Goal: Task Accomplishment & Management: Complete application form

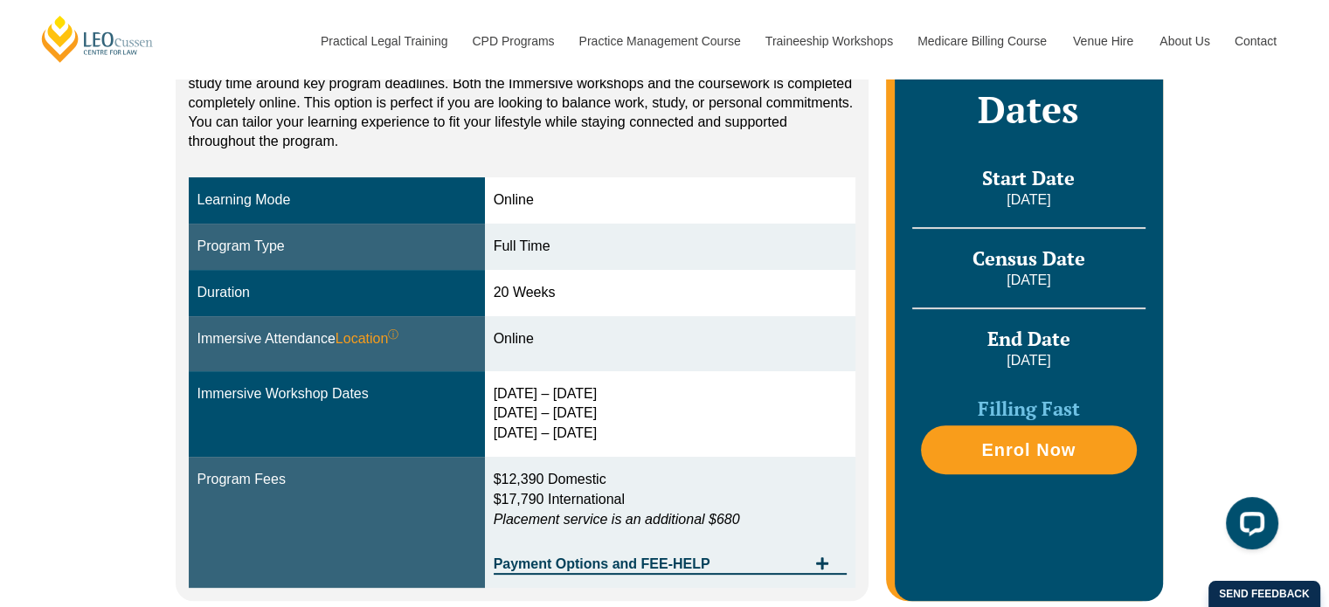
scroll to position [437, 0]
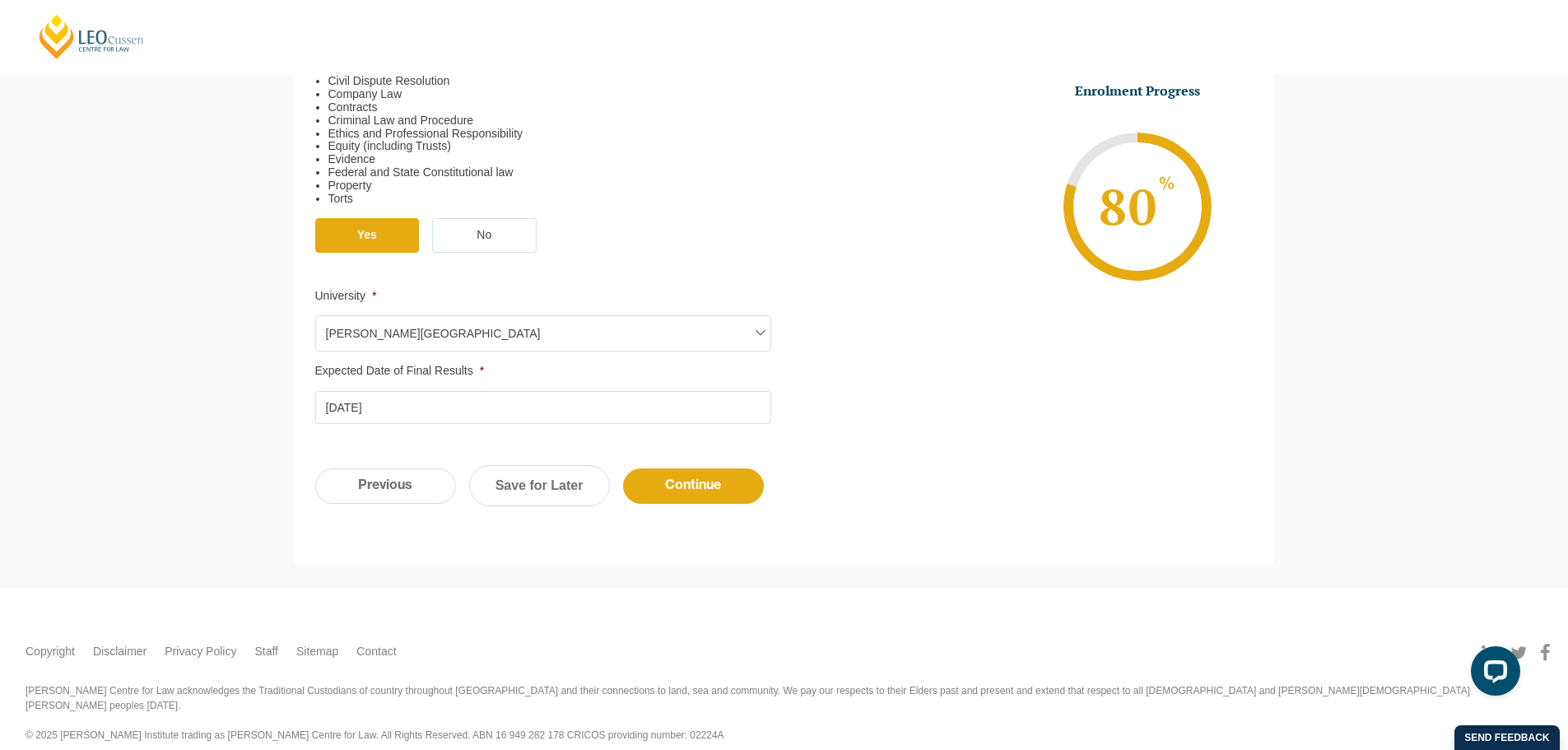
scroll to position [613, 0]
click at [663, 487] on input "Continue" at bounding box center [693, 484] width 140 height 36
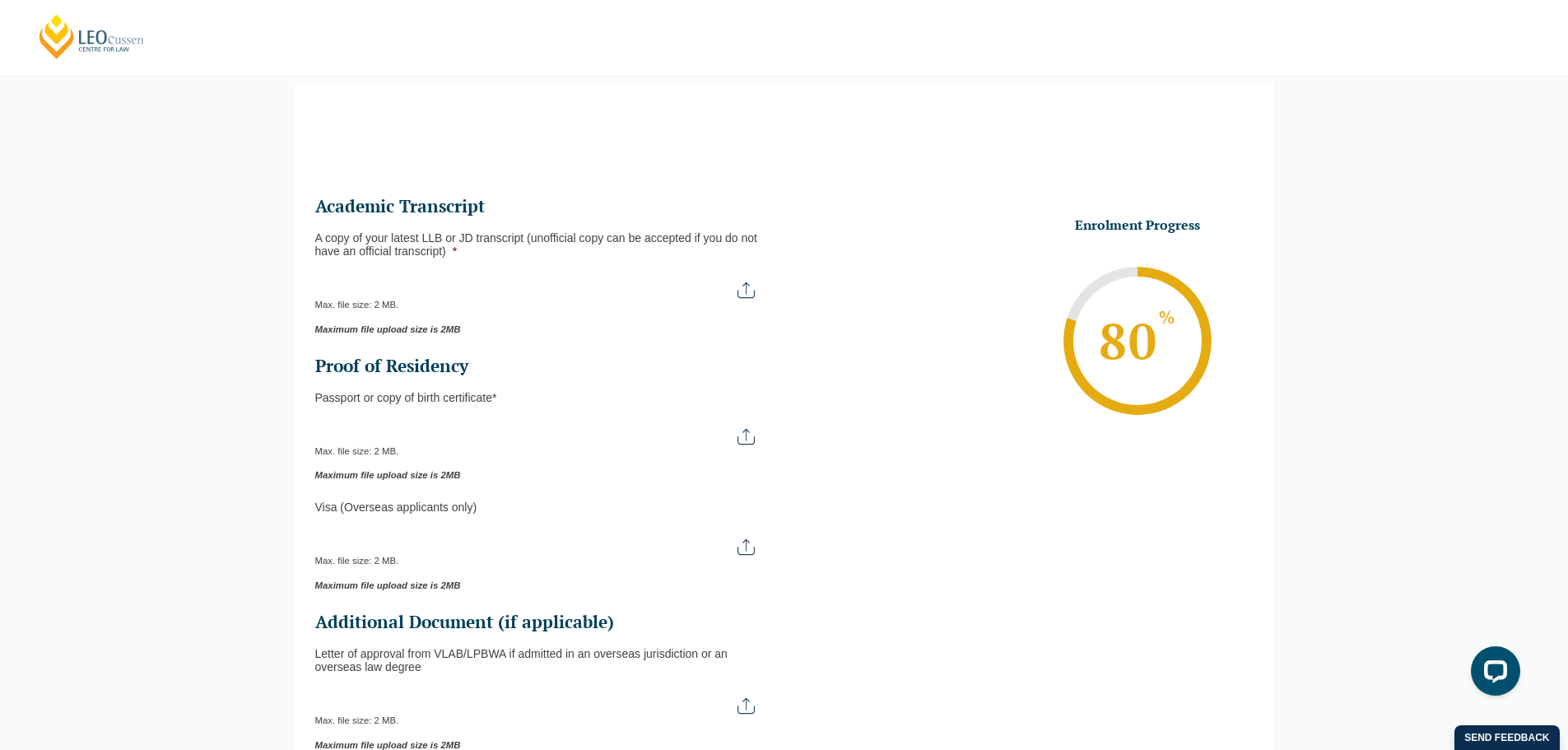
scroll to position [0, 0]
click at [739, 290] on input "A copy of your latest LLB or JD transcript (unofficial copy can be accepted if …" at bounding box center [543, 285] width 456 height 28
type input "C:\fakepath\Statement of Academic Record.pdf"
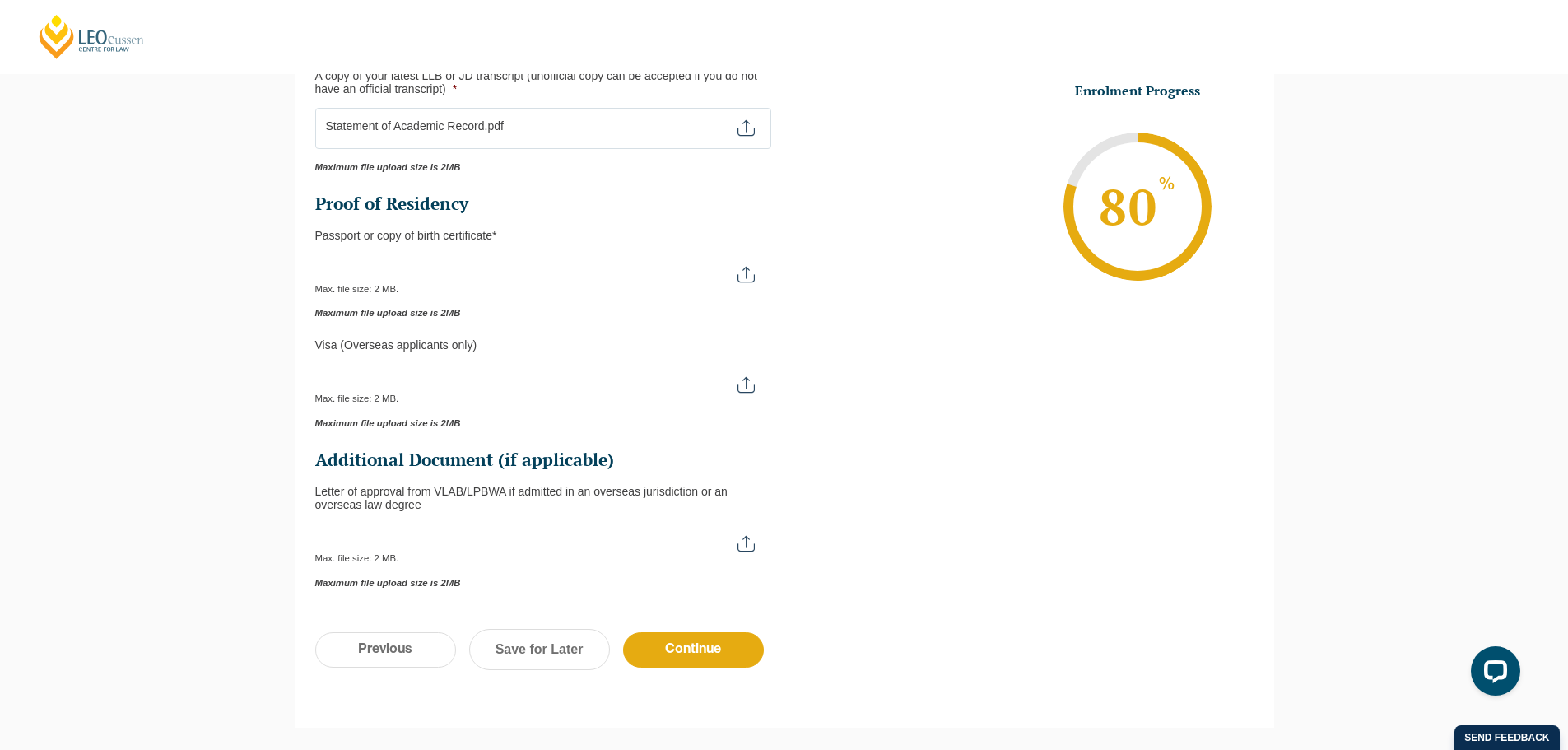
scroll to position [307, 0]
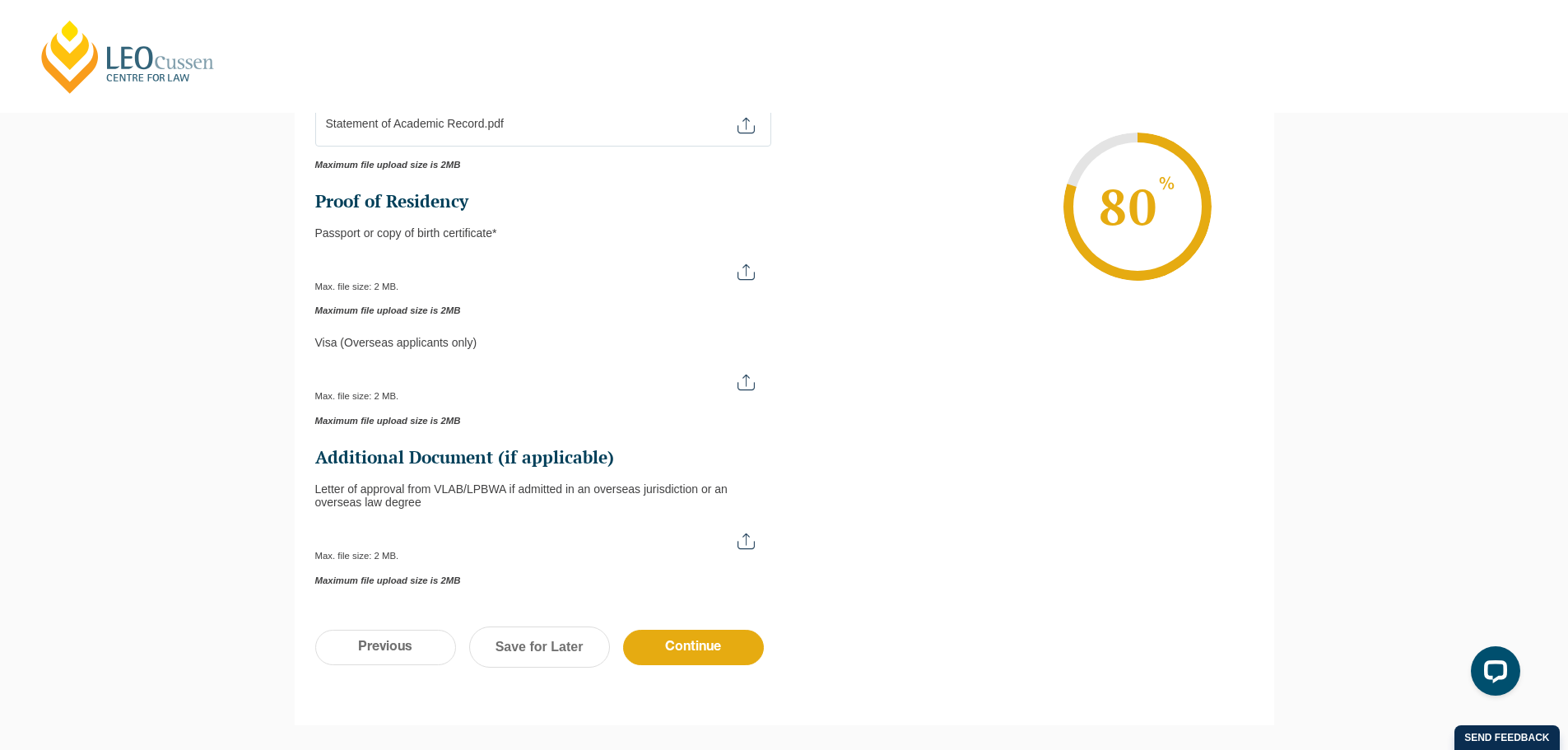
click at [738, 270] on input "Passport or Copy of Birth Certificate *" at bounding box center [543, 266] width 456 height 28
type input "C:\fakepath\20250903_220745.jpg"
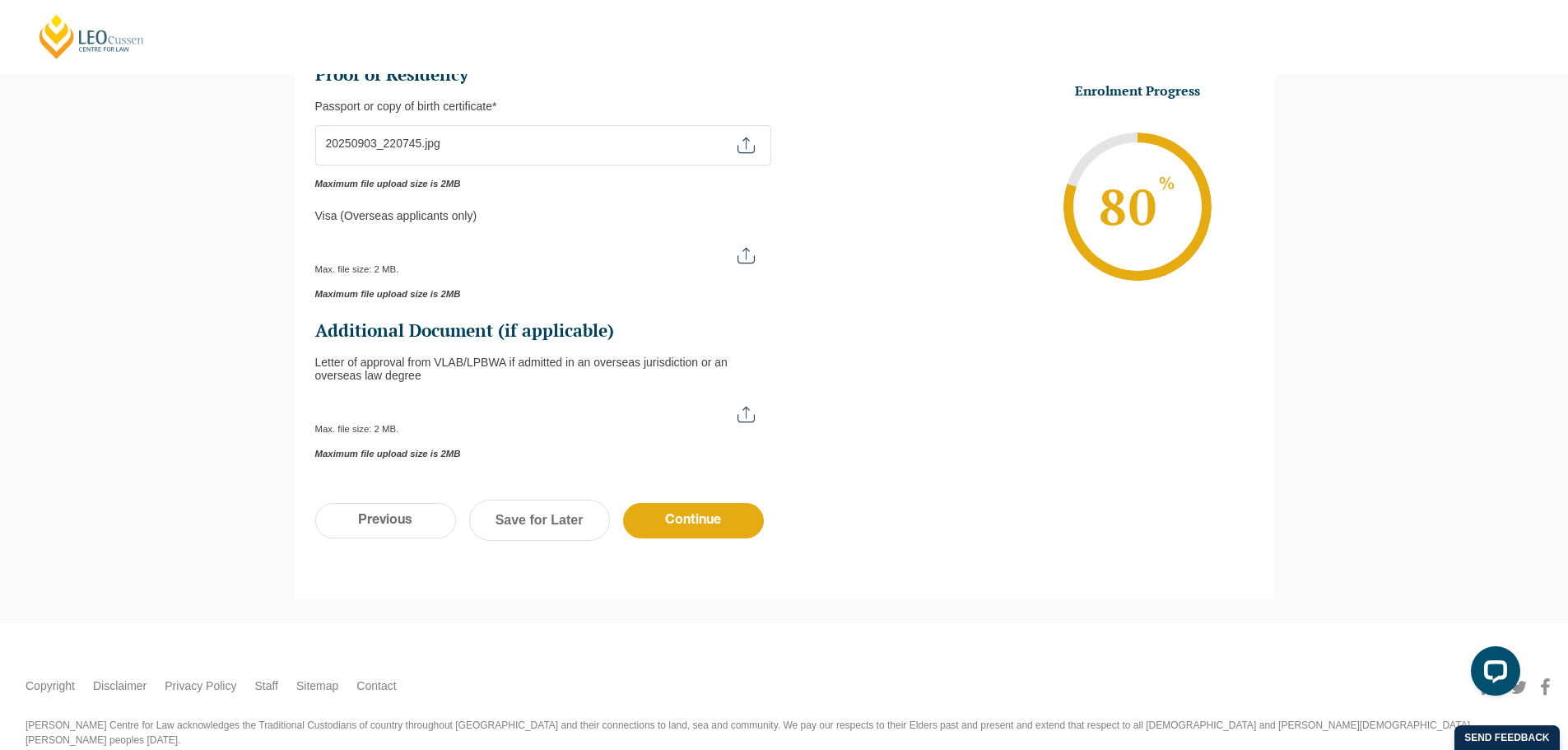
scroll to position [471, 0]
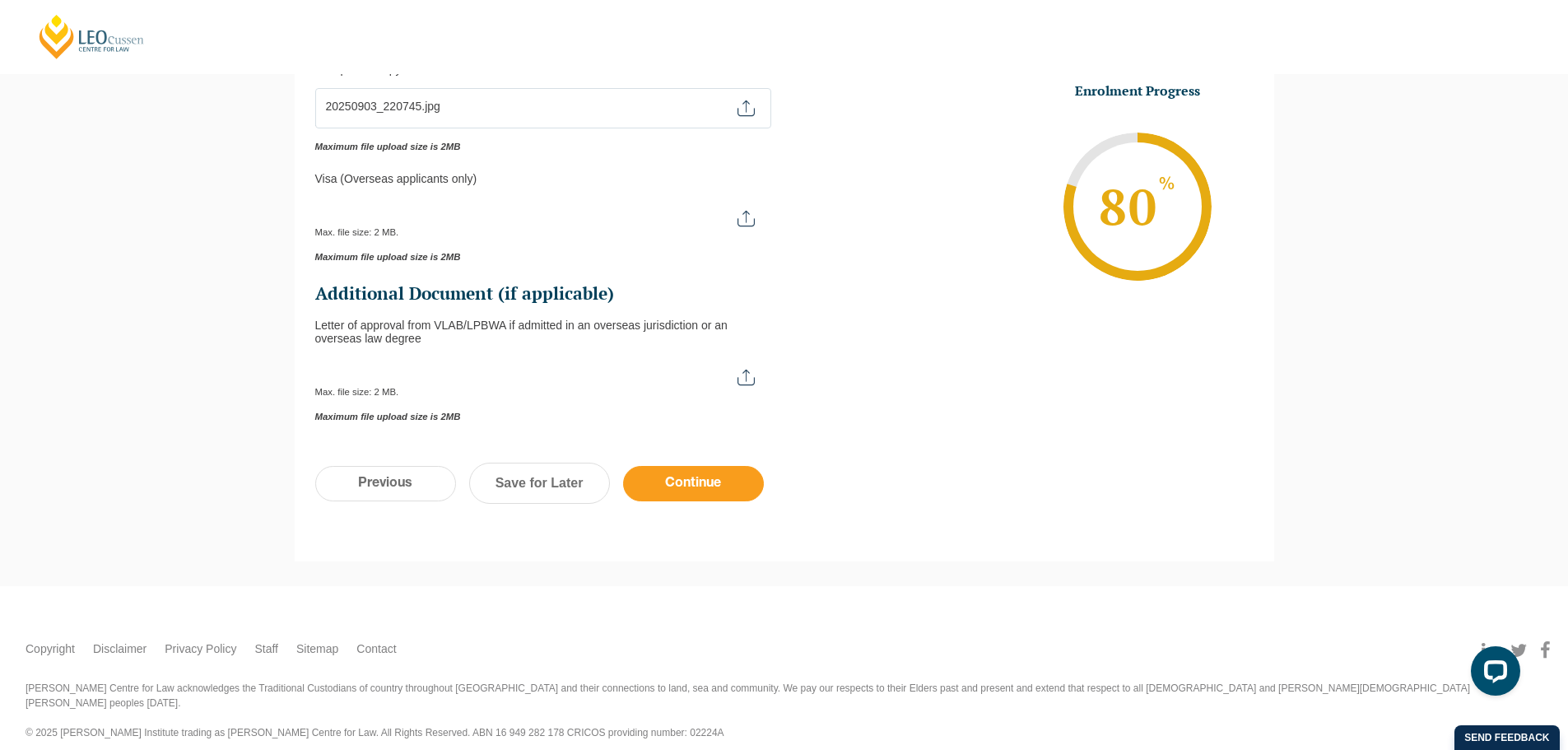
click at [668, 480] on input "Continue" at bounding box center [693, 484] width 140 height 36
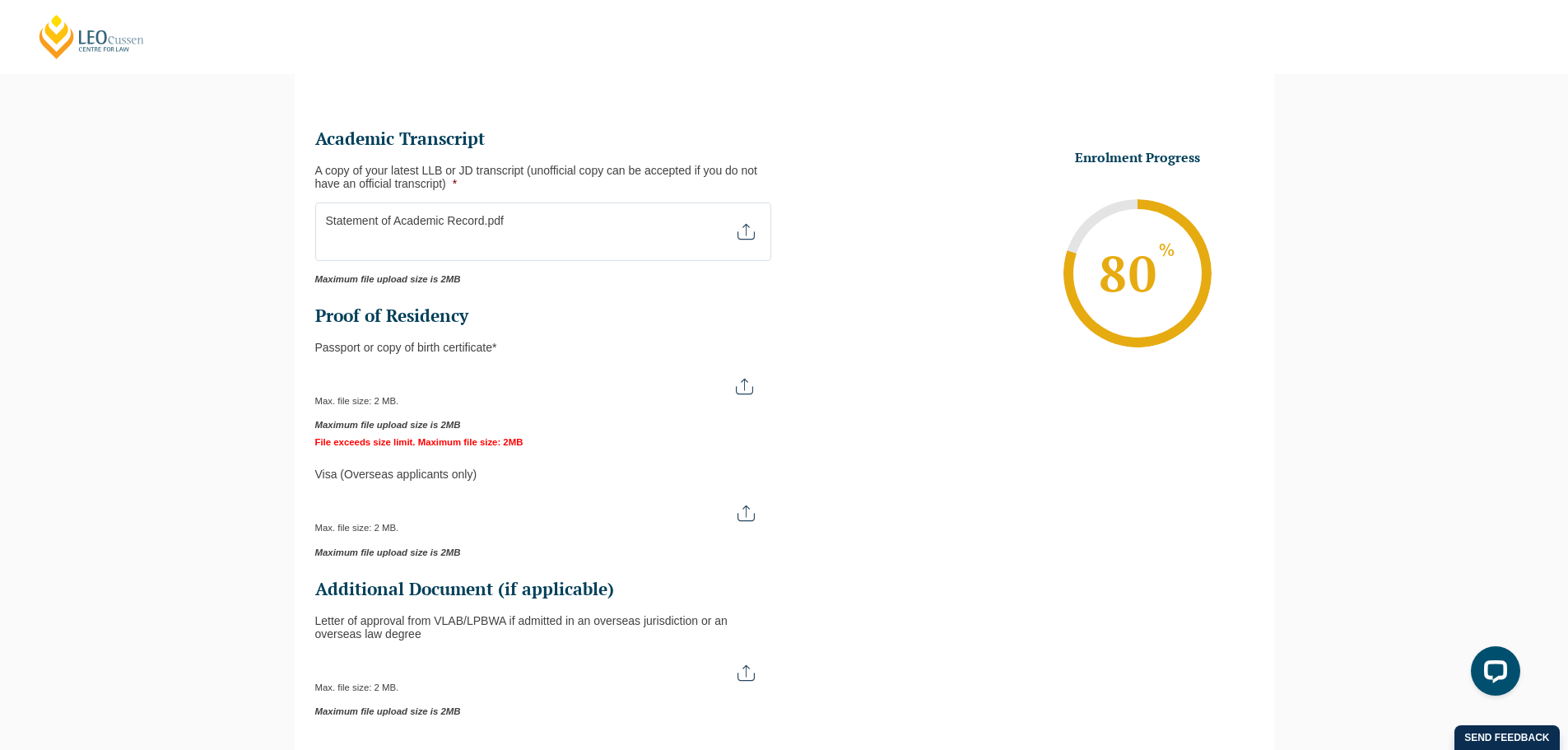
scroll to position [315, 0]
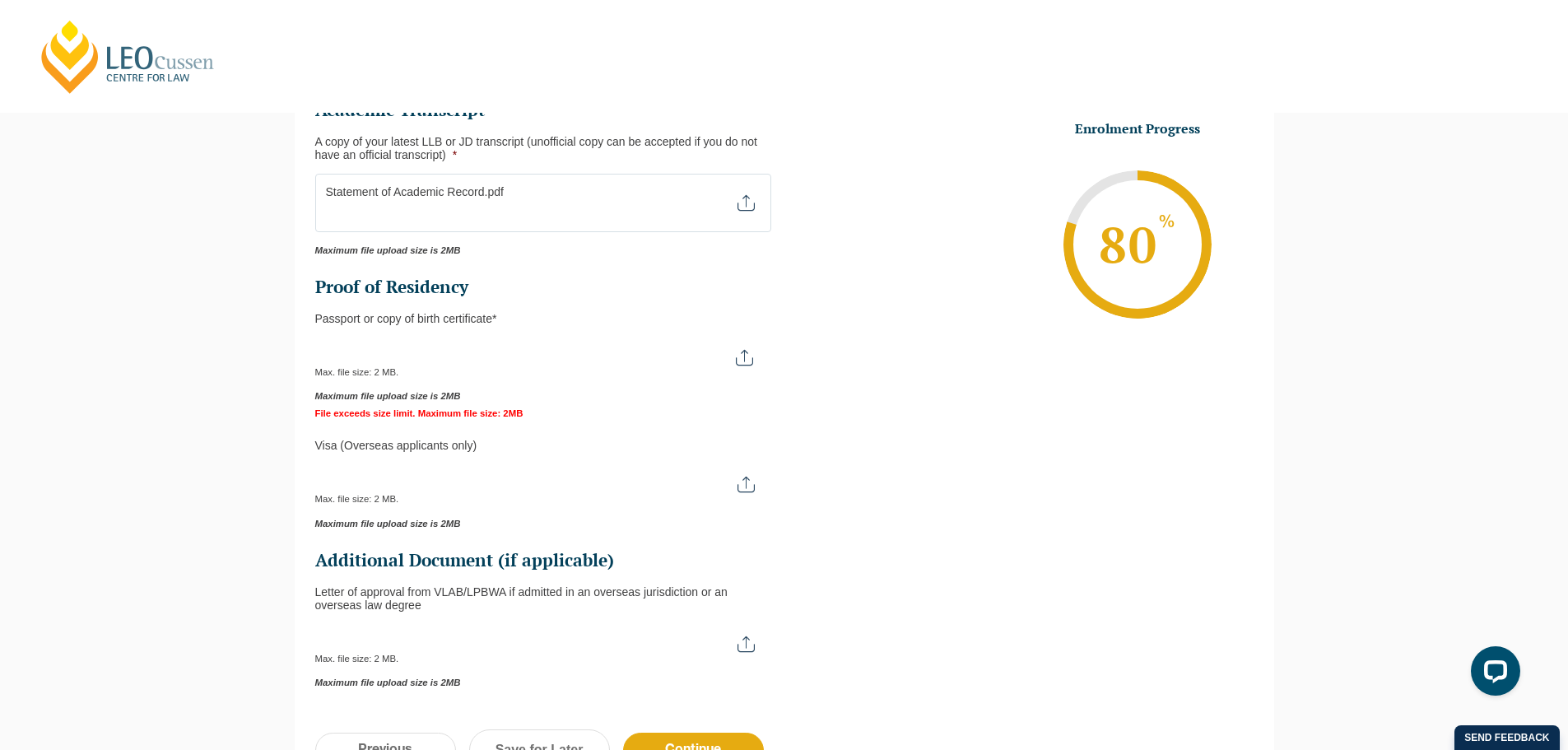
click at [749, 360] on input "Passport or Copy of Birth Certificate *" at bounding box center [542, 351] width 454 height 28
type input "C:\fakepath\20250903_220745.jpg"
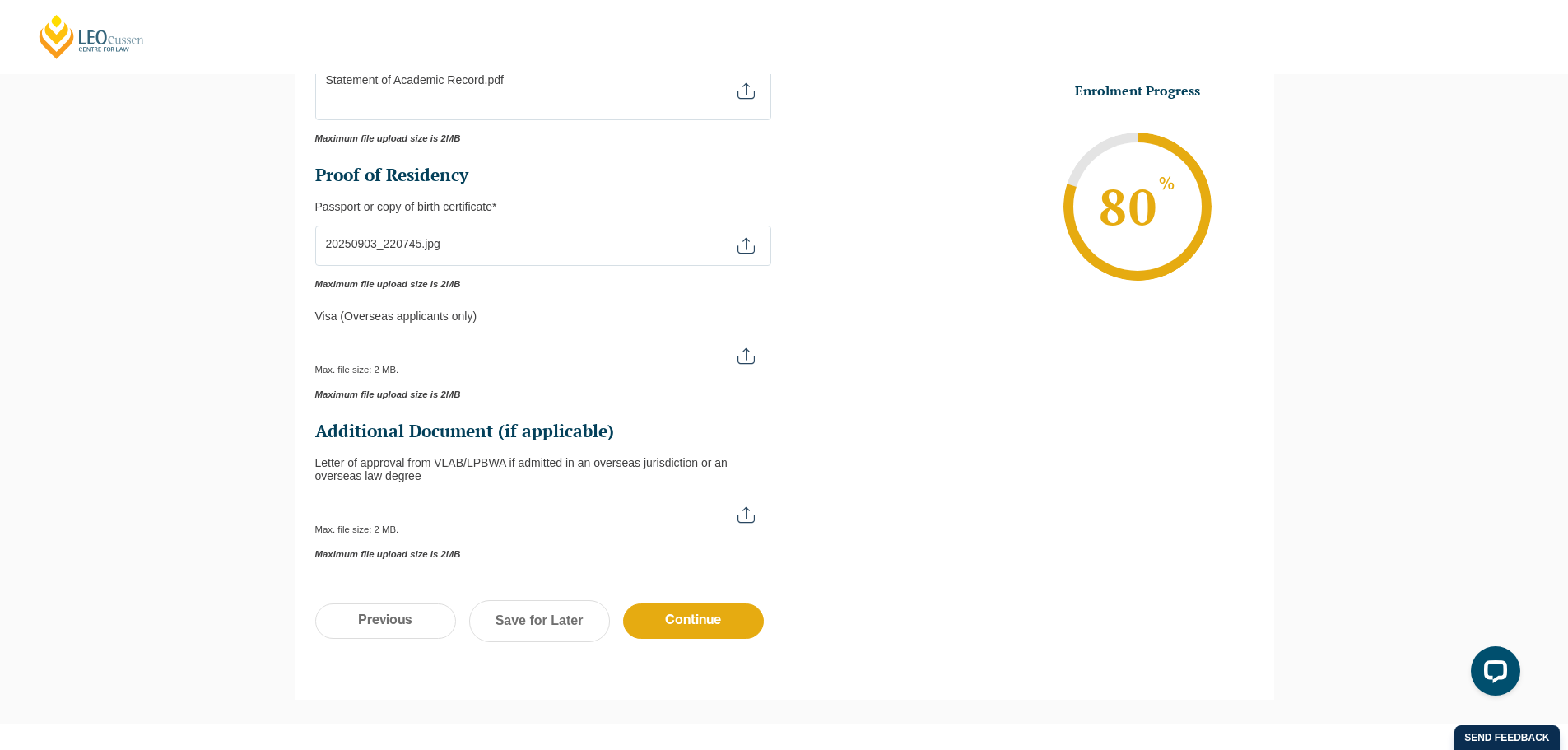
scroll to position [480, 0]
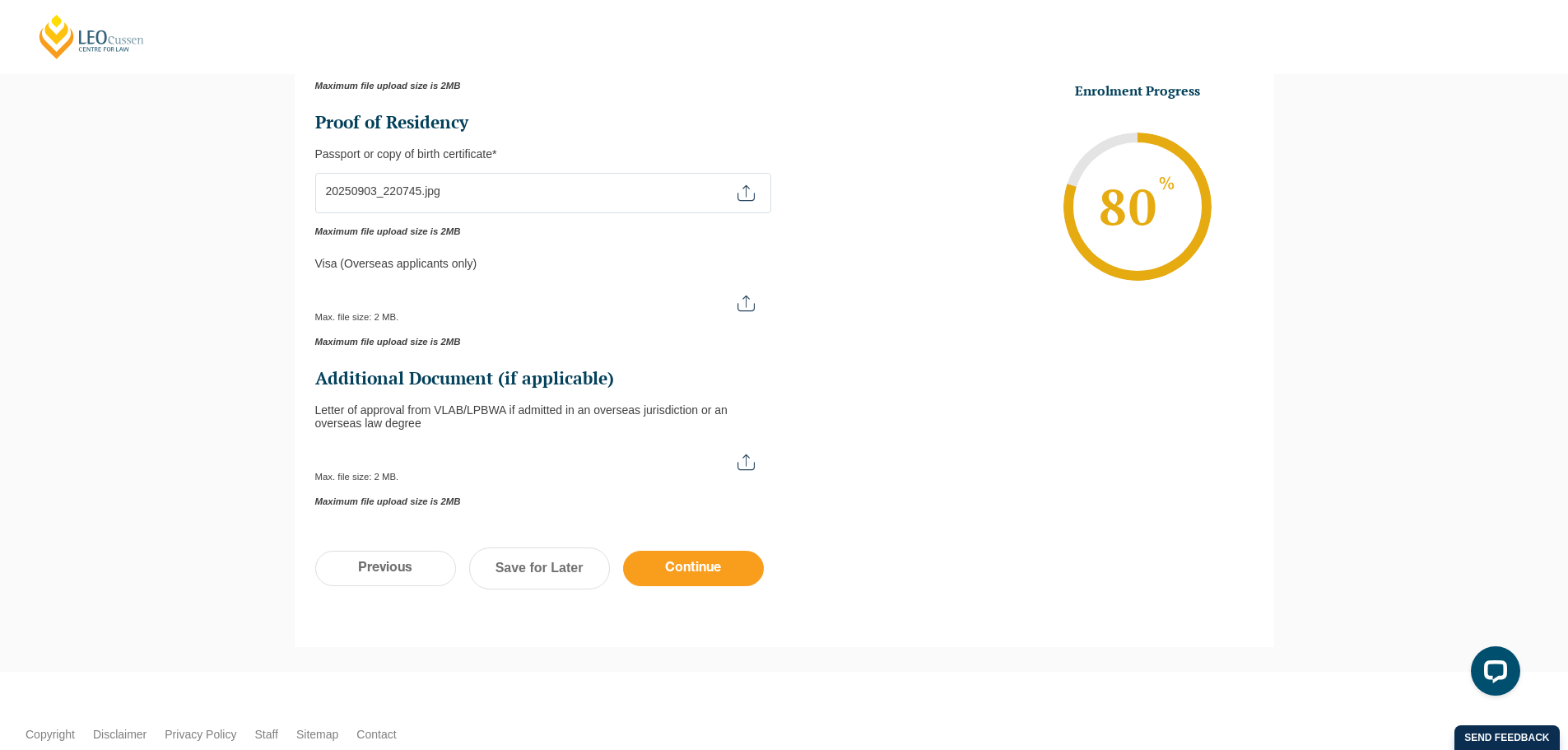
click at [696, 569] on input "Continue" at bounding box center [693, 569] width 140 height 36
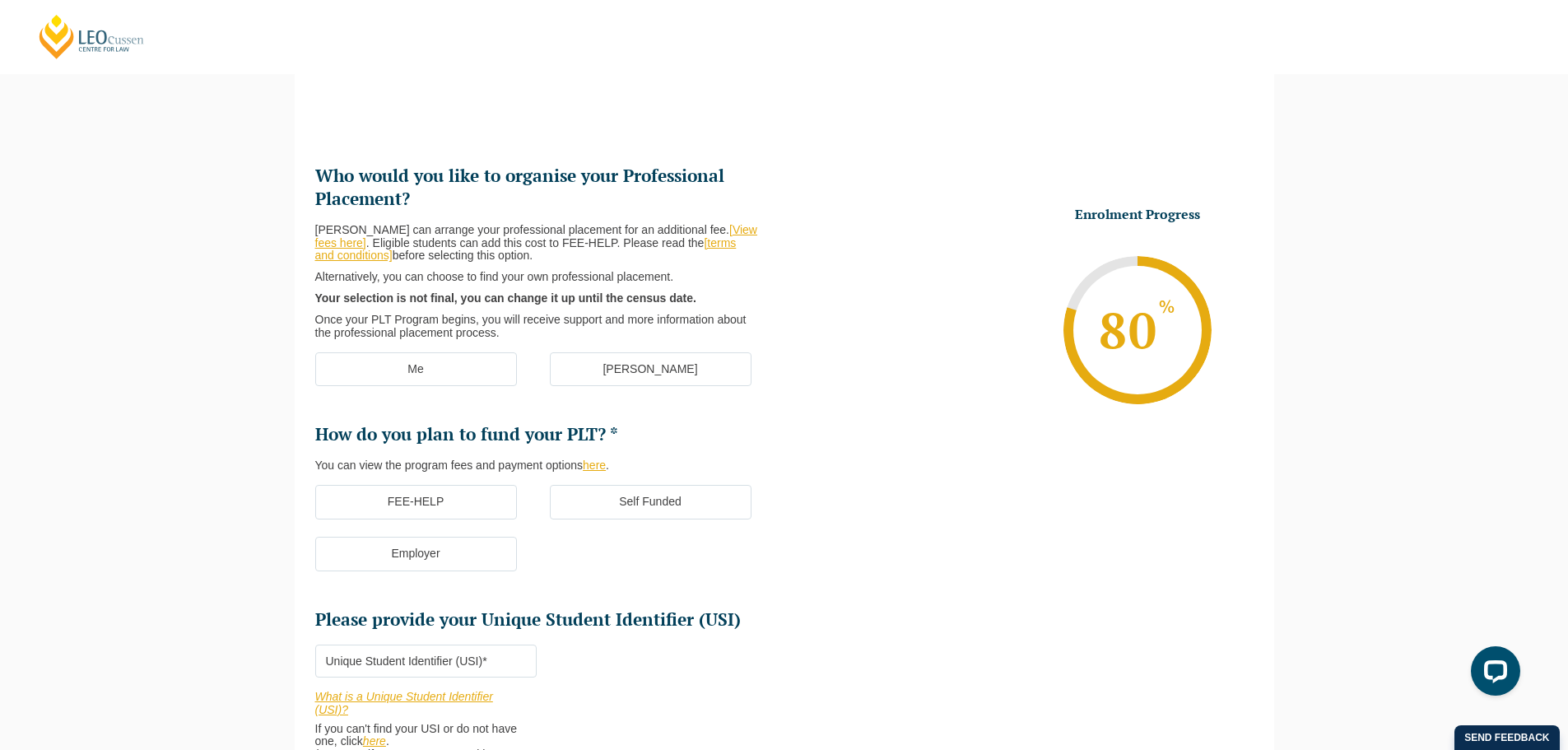
scroll to position [225, 0]
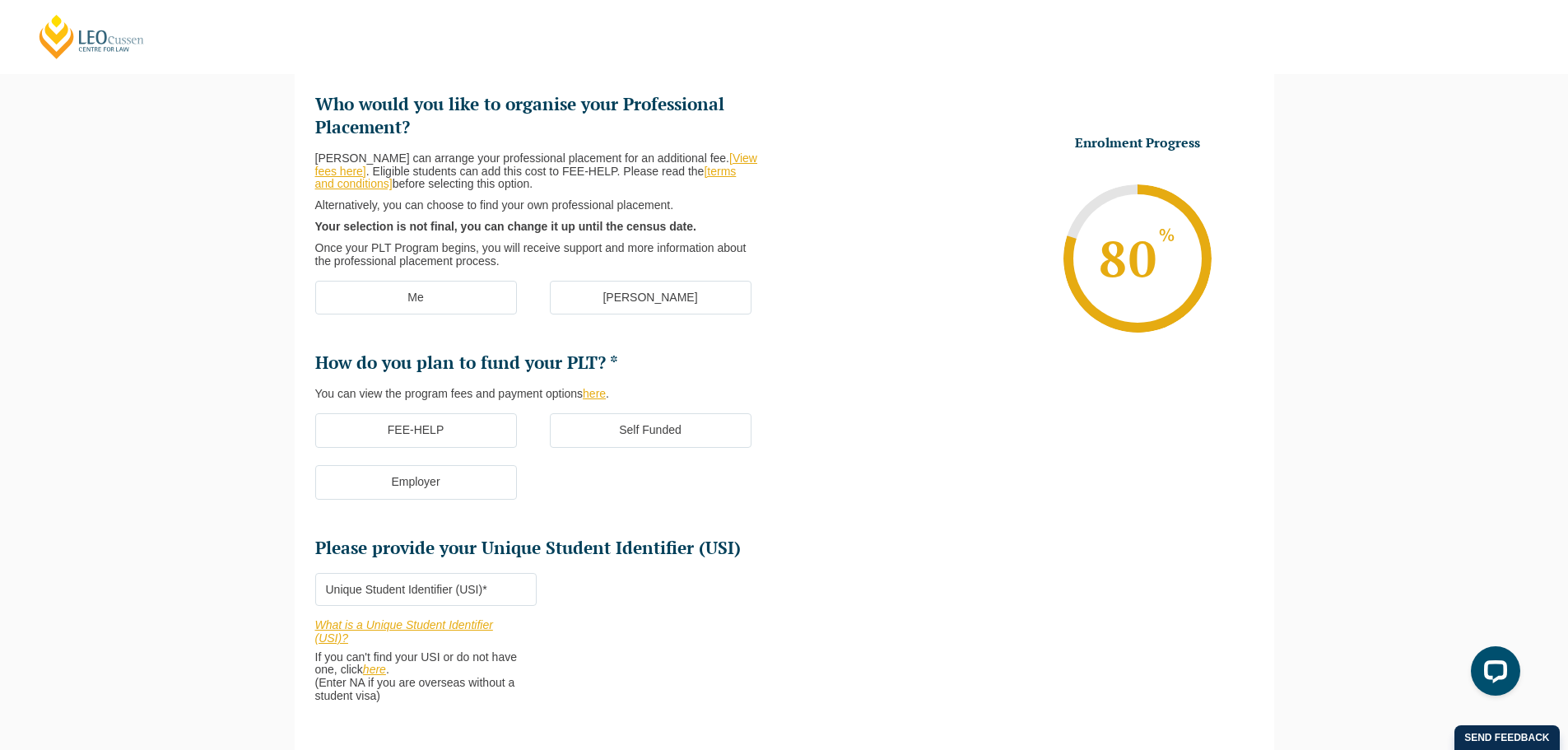
click at [406, 297] on label "Me" at bounding box center [416, 298] width 202 height 35
click at [0, 0] on input "Me" at bounding box center [0, 0] width 0 height 0
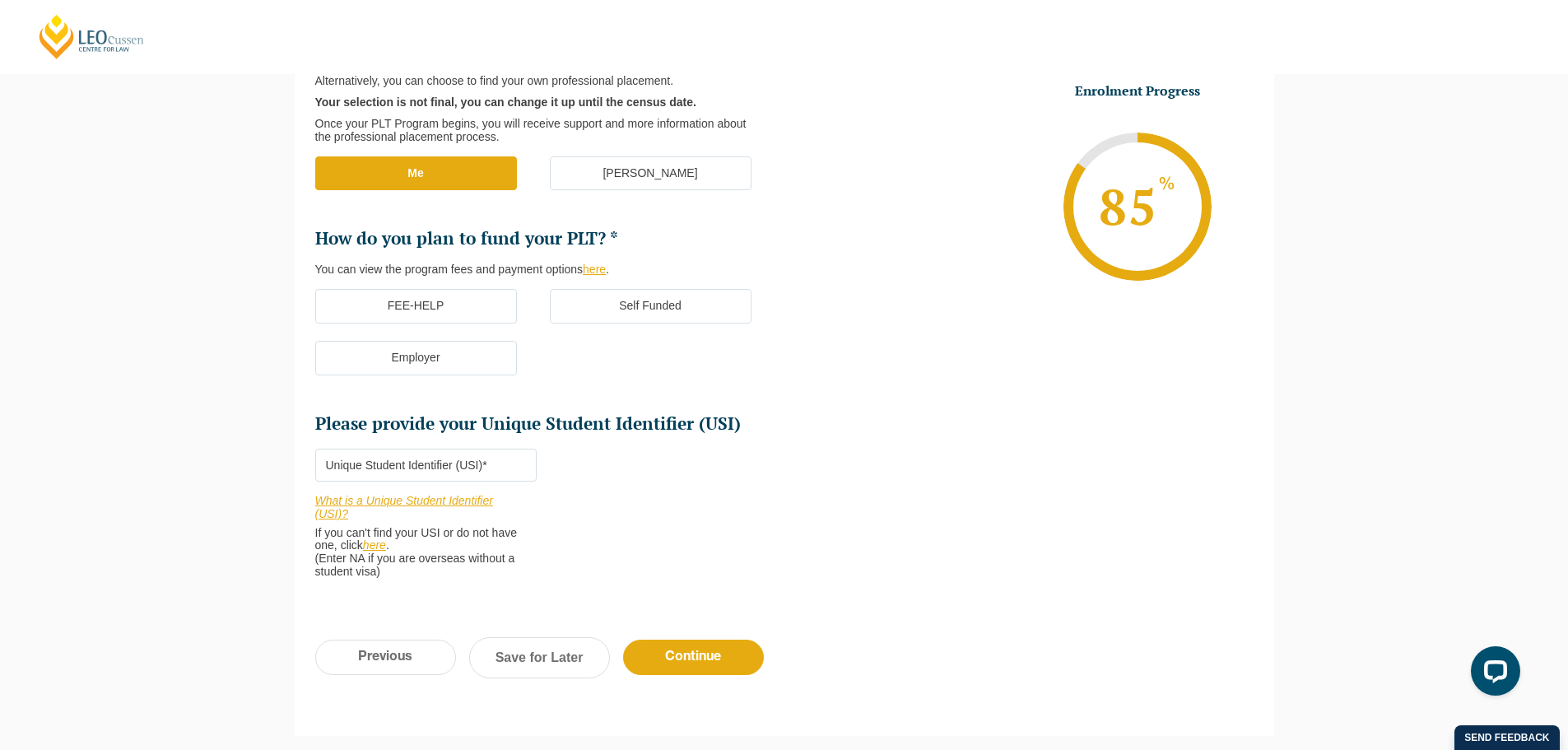
scroll to position [389, 0]
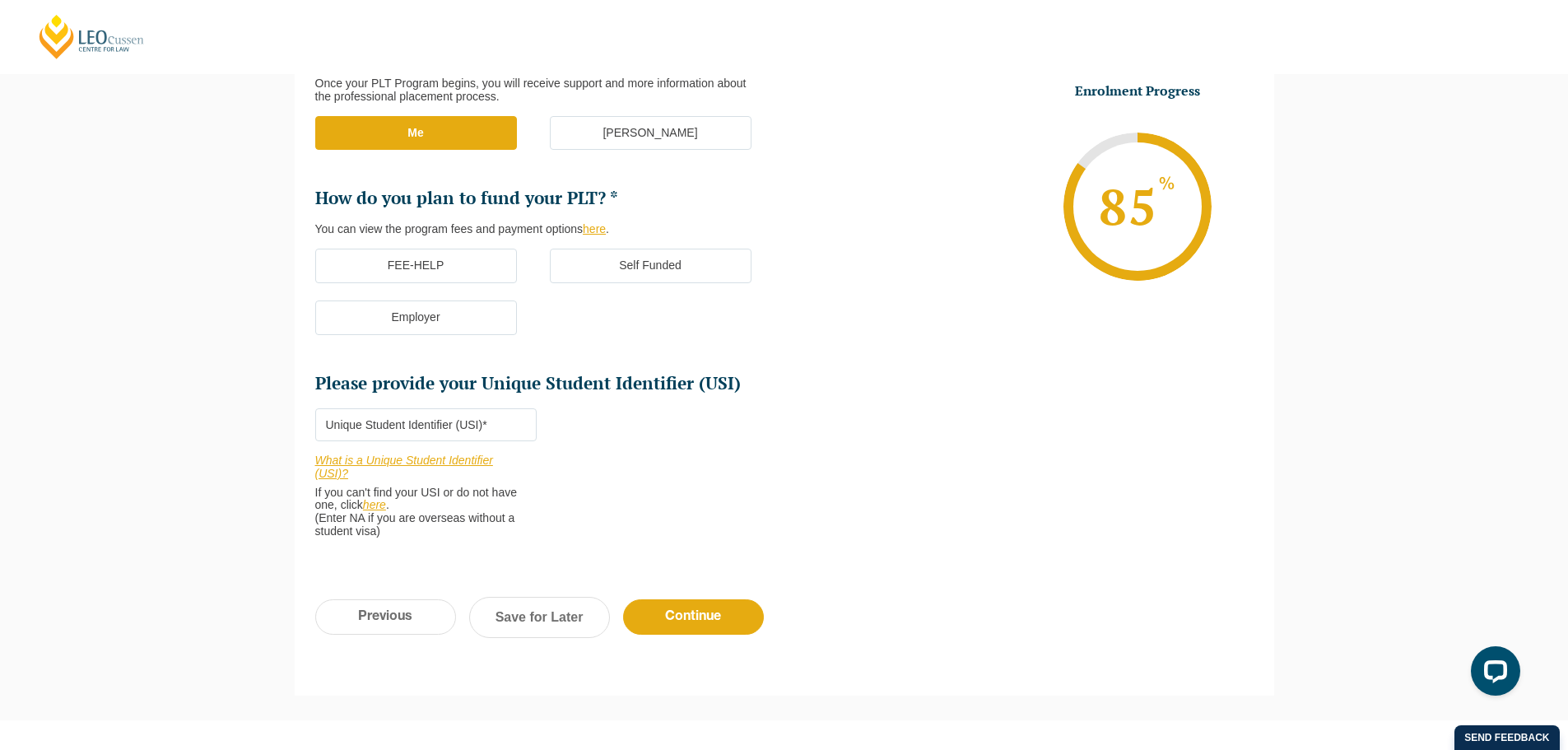
click at [598, 229] on link "here" at bounding box center [594, 229] width 23 height 13
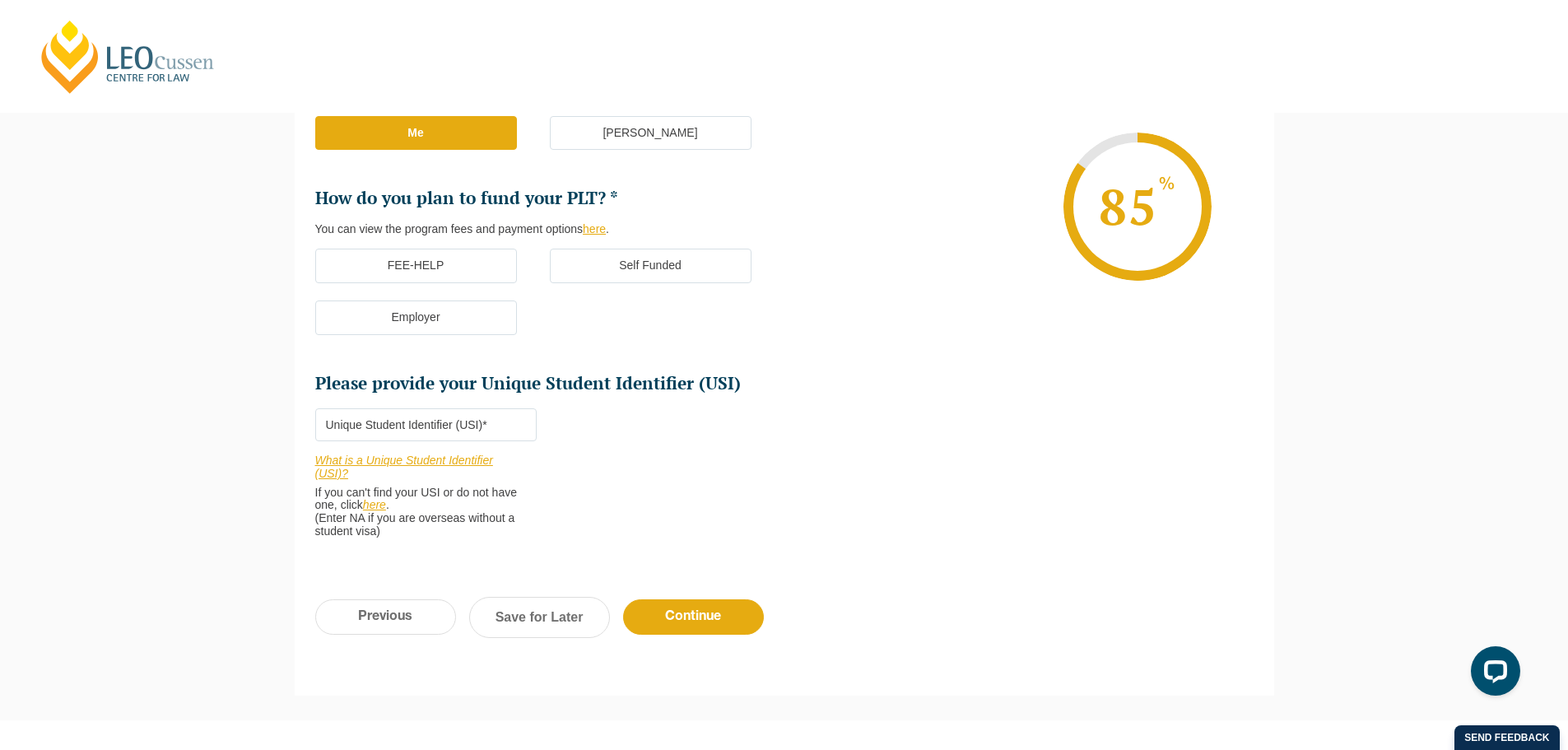
click at [434, 256] on label "FEE-HELP" at bounding box center [416, 266] width 202 height 35
click at [0, 0] on input "FEE-HELP" at bounding box center [0, 0] width 0 height 0
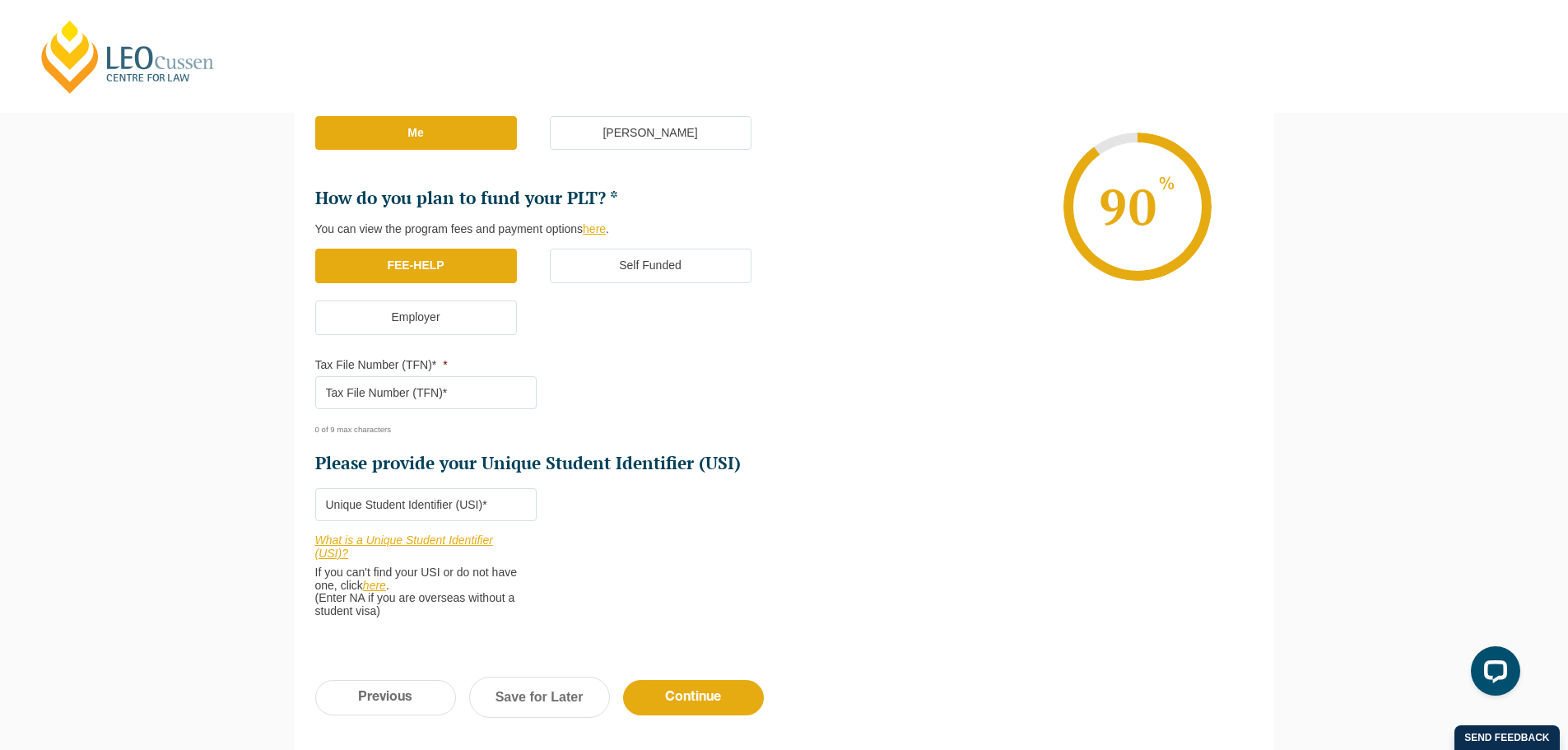
click at [408, 389] on input "Tax File Number (TFN)* *" at bounding box center [426, 392] width 221 height 33
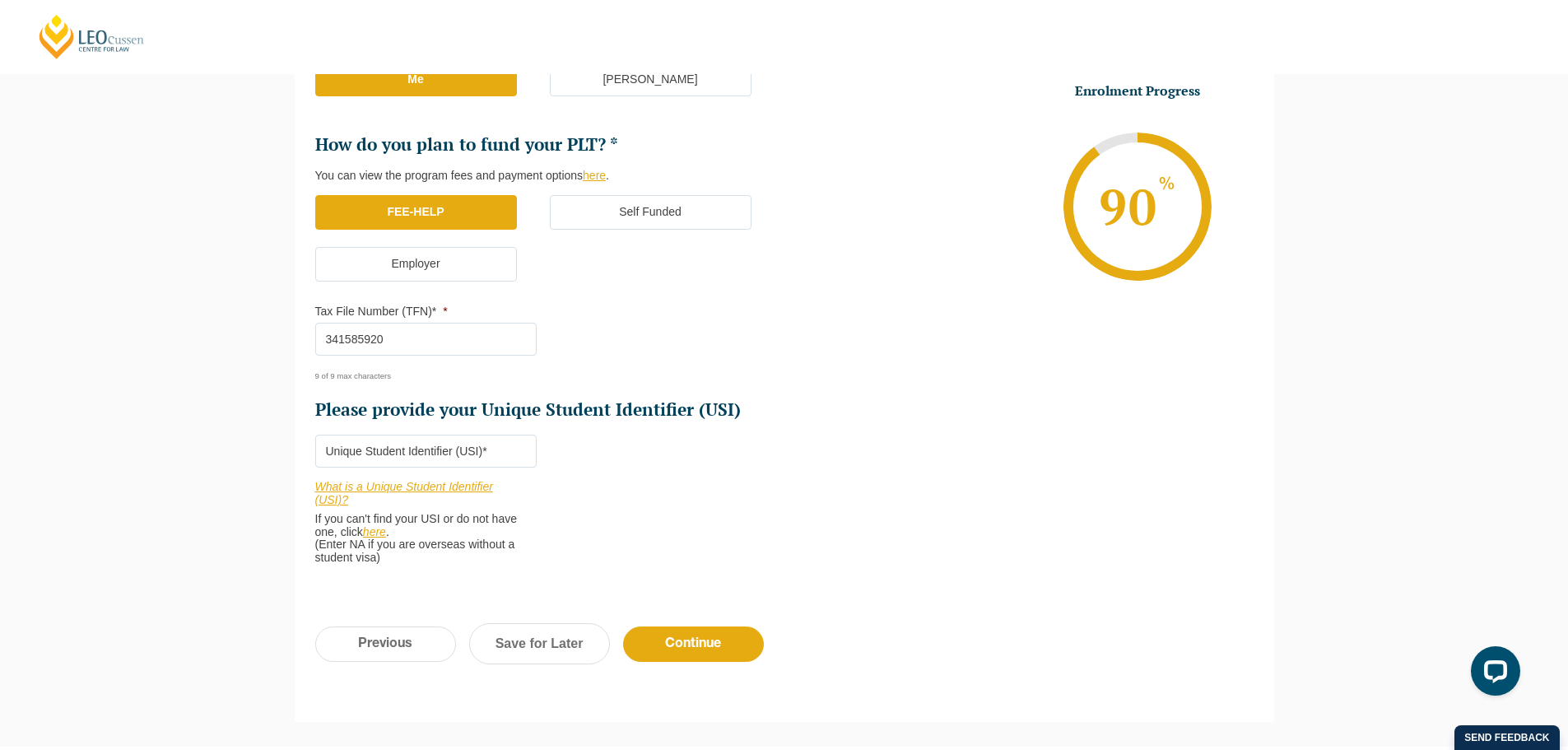
scroll to position [472, 0]
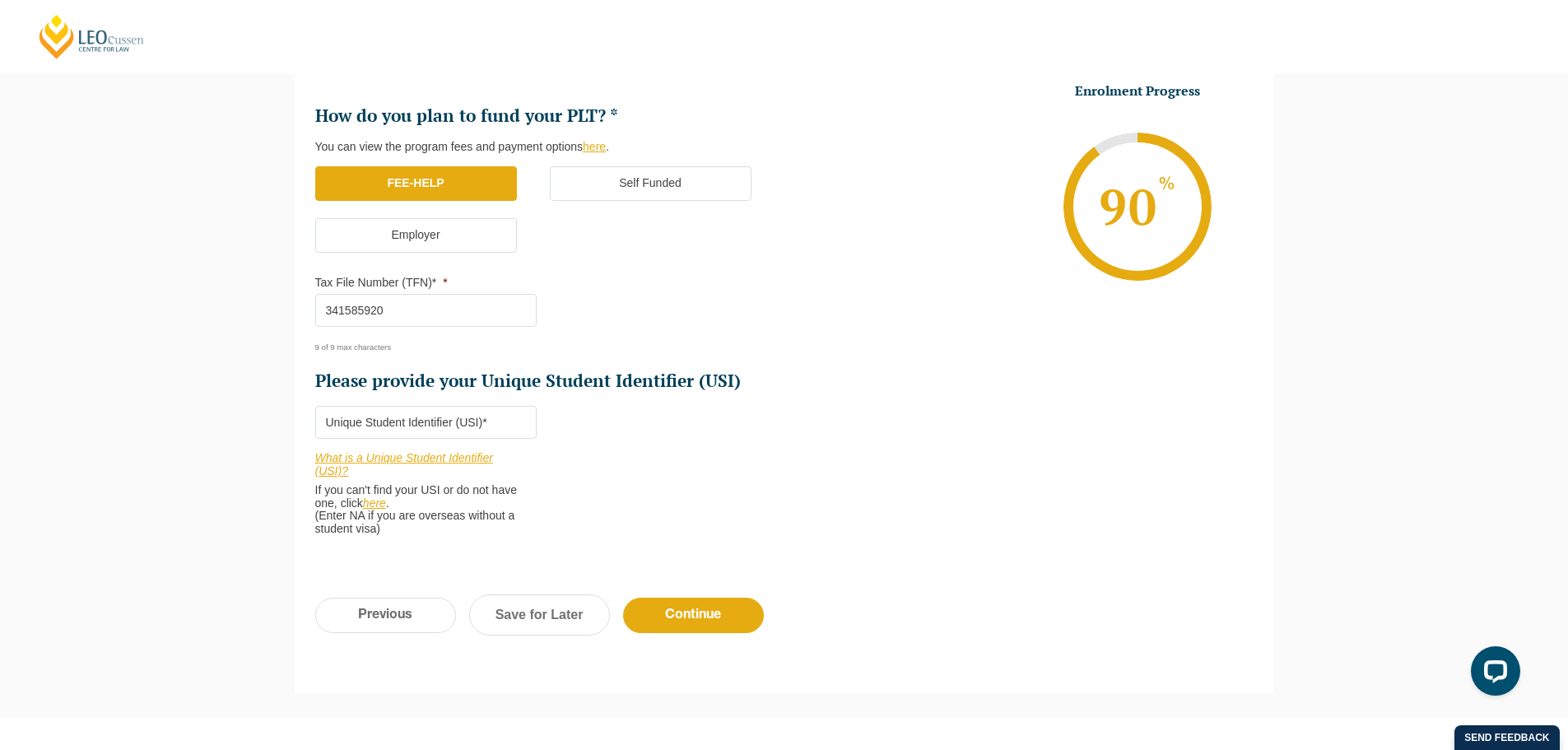
type input "341585920"
click at [472, 427] on input "Please provide your Unique Student Identifier (USI) *" at bounding box center [426, 422] width 221 height 33
click at [487, 415] on input "Please provide your Unique Student Identifier (USI) *" at bounding box center [426, 422] width 221 height 33
paste input "3HUXEC3LRS"
type input "3HUXEC3LRS"
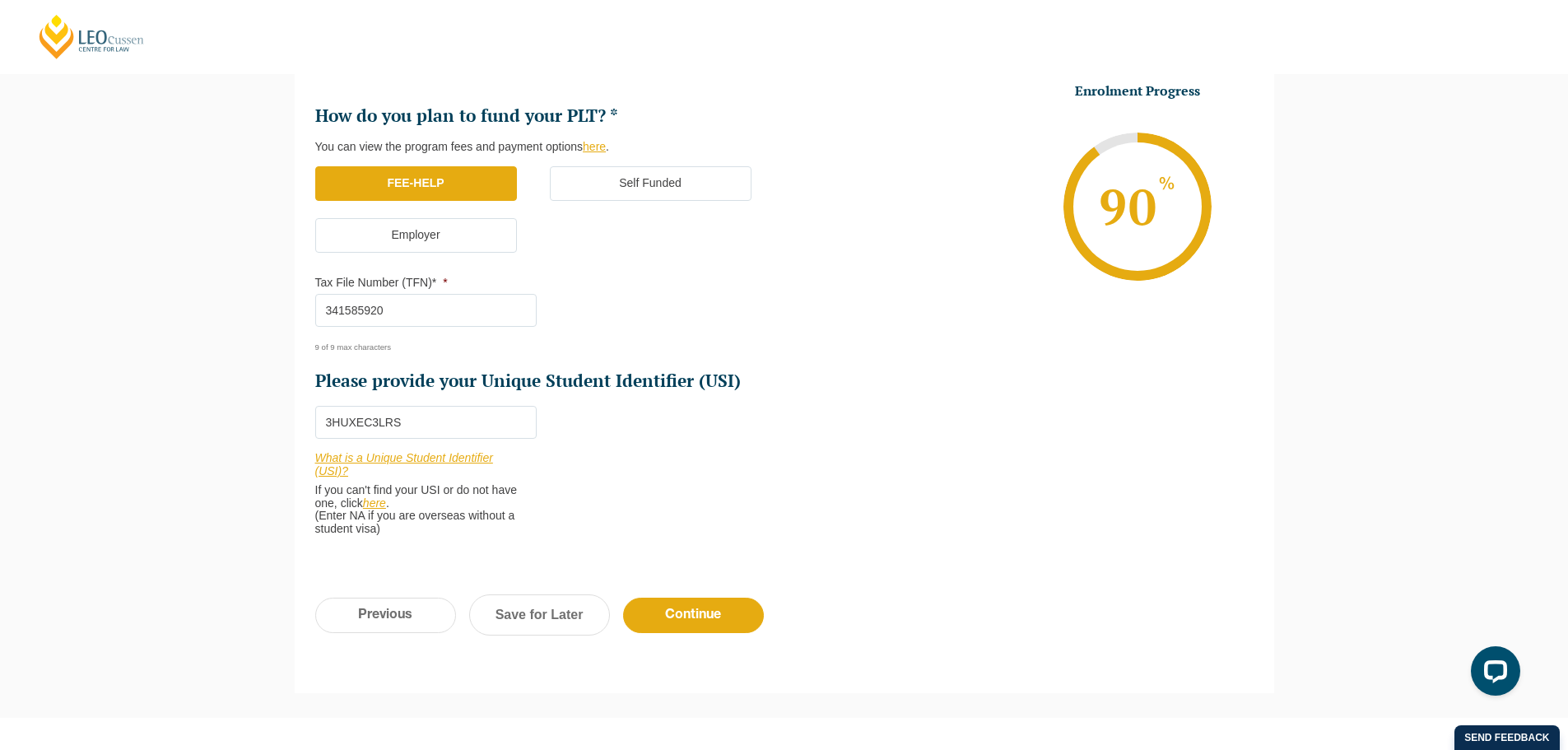
click at [673, 433] on li "Who would you like to organise your Professional Placement? Leo Cussen can arra…" at bounding box center [550, 200] width 469 height 708
click at [682, 616] on input "Continue" at bounding box center [693, 616] width 140 height 36
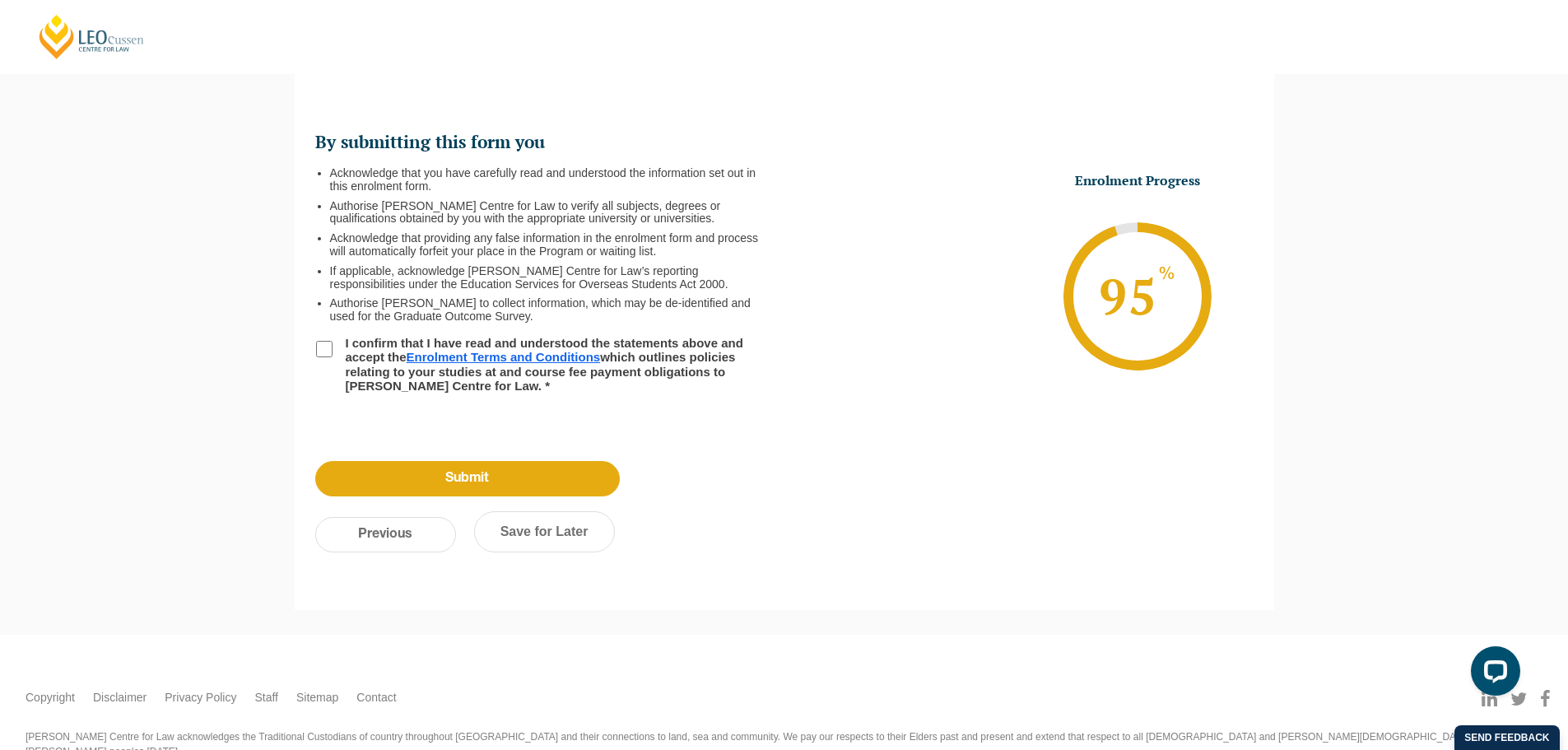
scroll to position [142, 0]
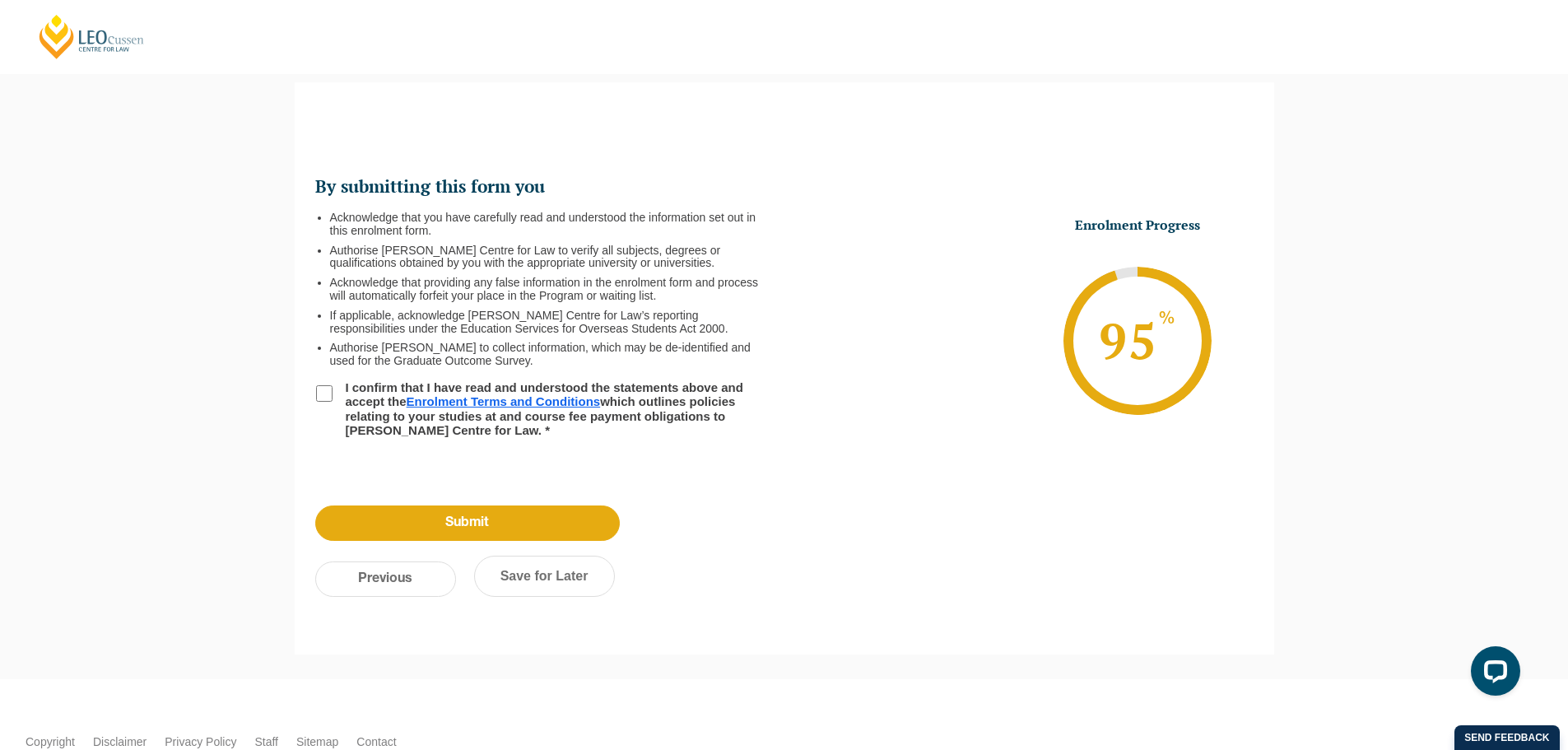
click at [326, 396] on input "I confirm that I have read and understood the statements above and accept the E…" at bounding box center [324, 393] width 16 height 16
checkbox input "true"
click at [474, 530] on input "Submit" at bounding box center [467, 524] width 304 height 36
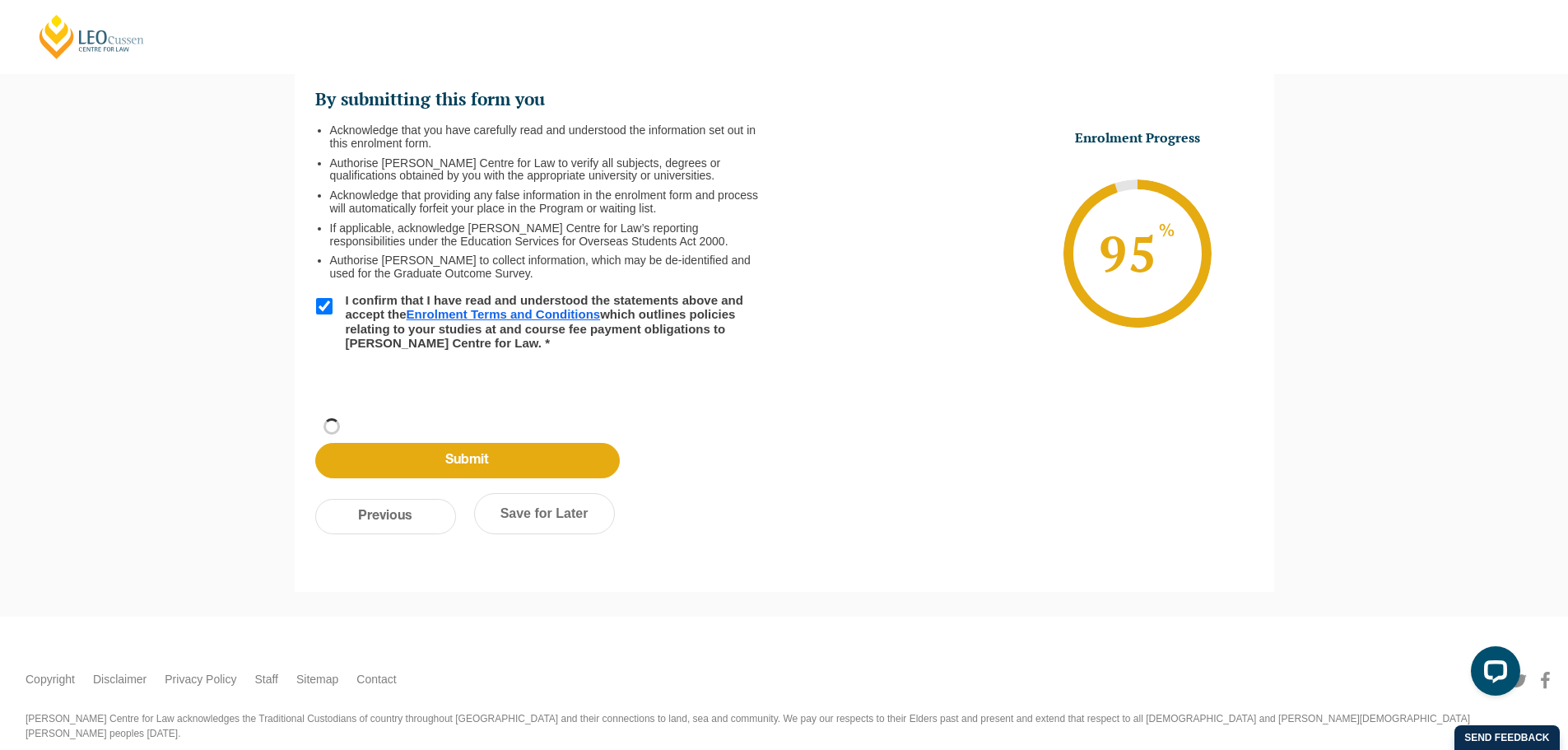
scroll to position [56, 0]
